Goal: Task Accomplishment & Management: Manage account settings

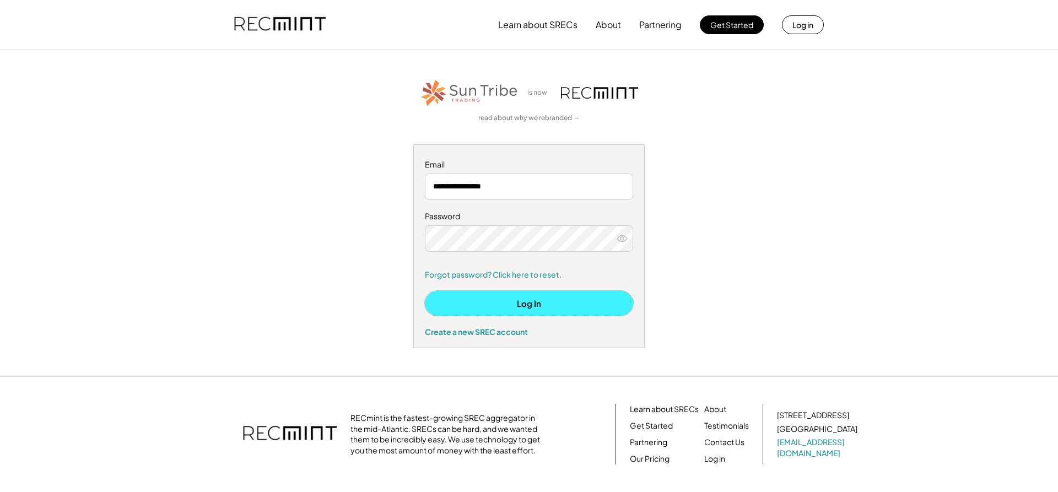
click at [543, 299] on button "Log In" at bounding box center [529, 303] width 208 height 25
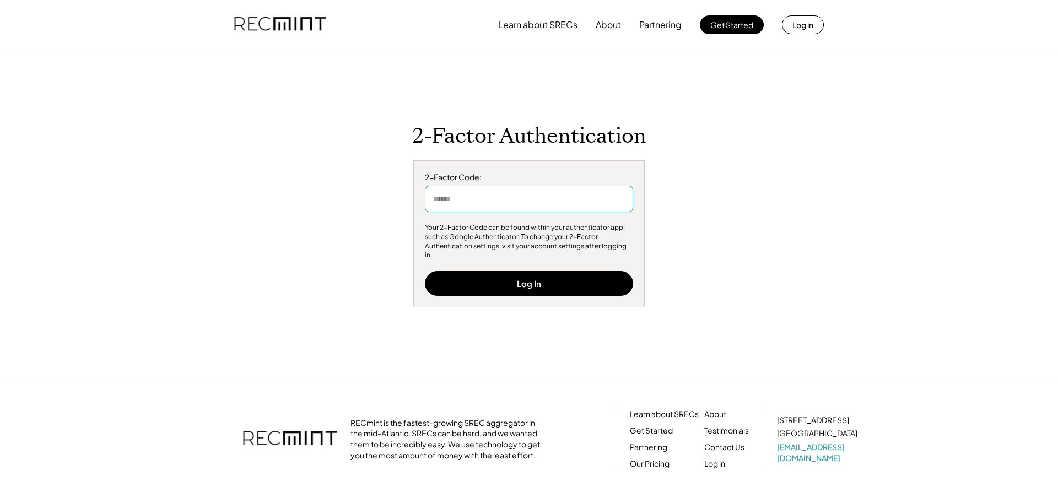
drag, startPoint x: 475, startPoint y: 205, endPoint x: 470, endPoint y: 189, distance: 16.7
click at [475, 204] on input "input" at bounding box center [529, 199] width 208 height 26
type input "******"
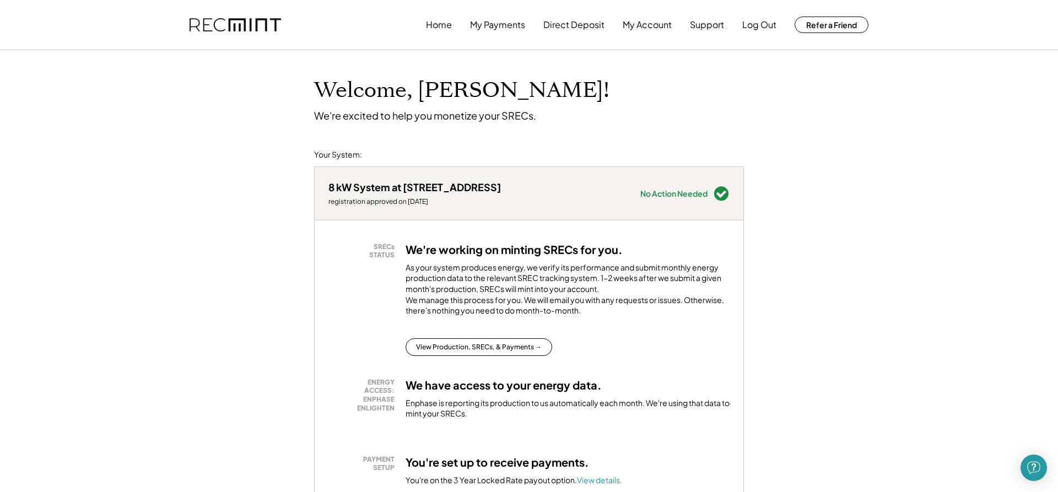
click at [623, 90] on div "Welcome, Joseph! We're excited to help you monetize your SRECs." at bounding box center [529, 86] width 452 height 72
click at [507, 33] on button "My Payments" at bounding box center [497, 25] width 55 height 22
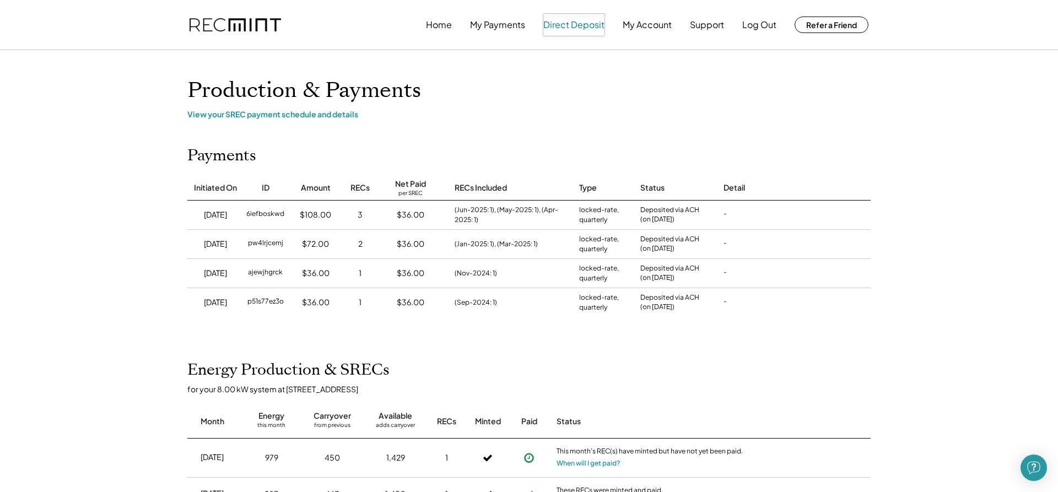
click at [580, 29] on button "Direct Deposit" at bounding box center [573, 25] width 61 height 22
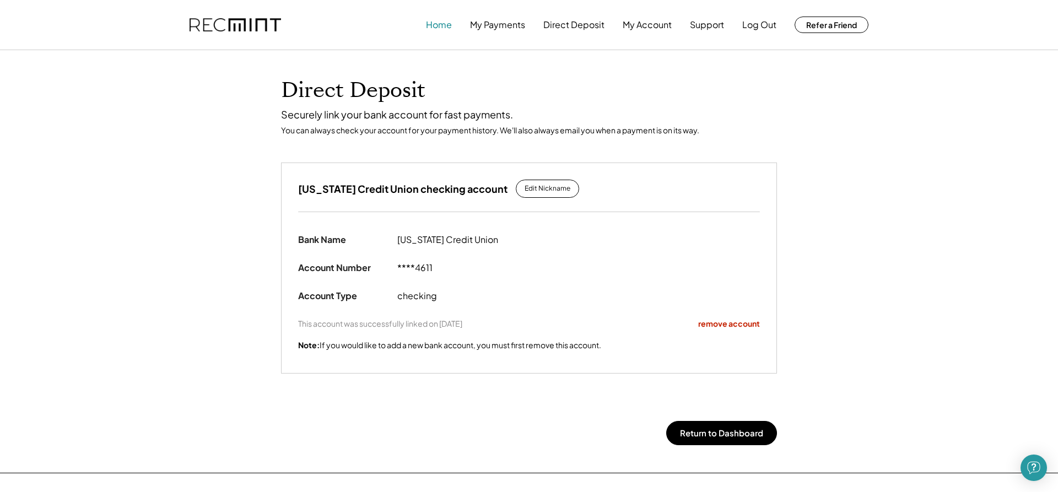
click at [440, 23] on button "Home" at bounding box center [439, 25] width 26 height 22
